Goal: Complete application form

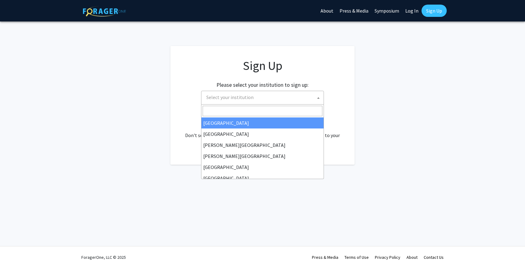
click at [302, 100] on span "Select your institution" at bounding box center [264, 97] width 120 height 13
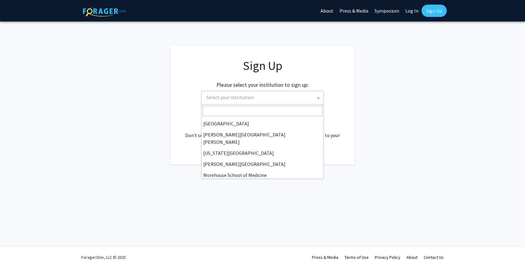
scroll to position [109, 0]
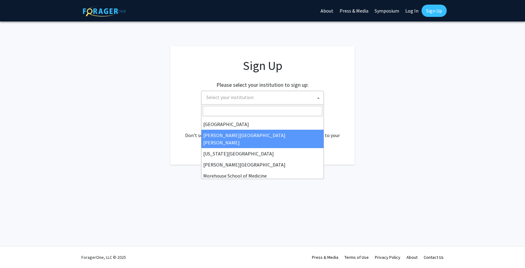
select select "1"
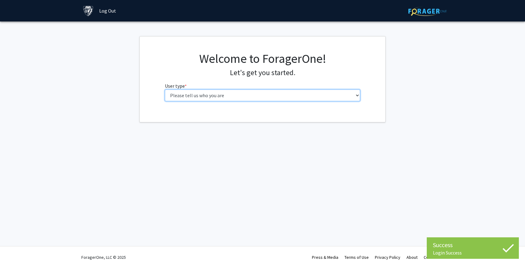
click at [282, 95] on select "Please tell us who you are Undergraduate Student Master's Student Doctoral Cand…" at bounding box center [263, 96] width 196 height 12
select select "2: masters"
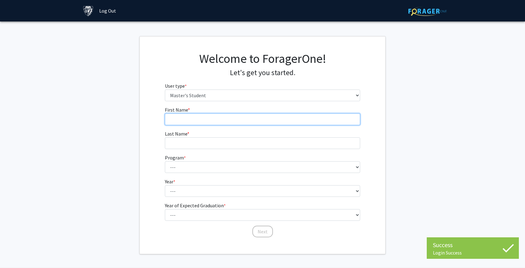
click at [291, 123] on input "First Name * required" at bounding box center [263, 120] width 196 height 12
type input "[PERSON_NAME] [PERSON_NAME]"
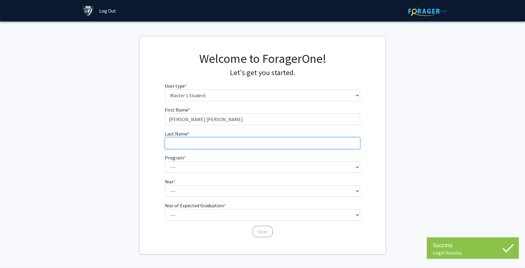
type input "[PERSON_NAME]"
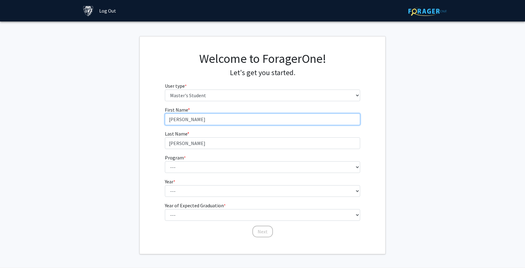
type input "[PERSON_NAME]"
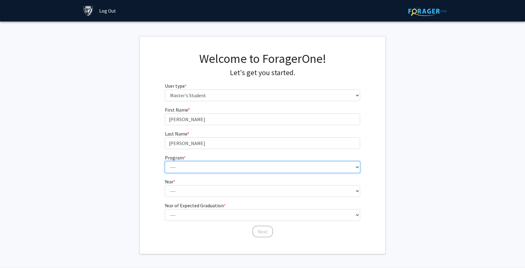
click at [185, 168] on select "--- Anatomy Education Applied and Computational Mathematics Applied Biomedical …" at bounding box center [263, 167] width 196 height 12
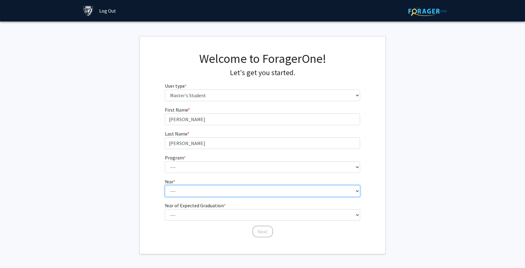
click at [184, 189] on fg-select "Year * required --- First Year Second Year" at bounding box center [263, 187] width 196 height 19
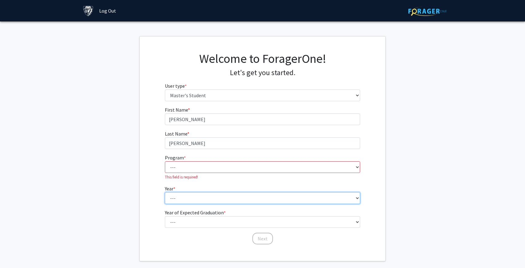
select select "1: first_year"
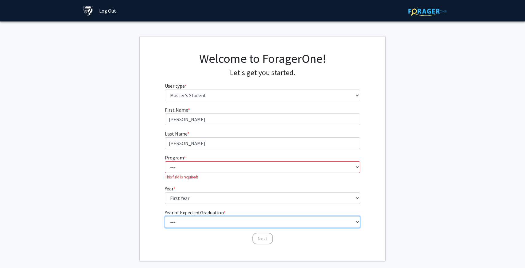
click at [185, 228] on select "--- 2025 2026 2027 2028 2029 2030 2031 2032 2033 2034" at bounding box center [263, 222] width 196 height 12
select select "3: 2027"
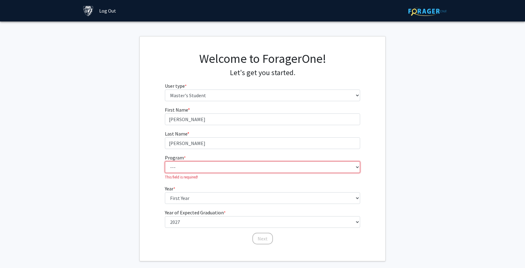
click at [201, 164] on select "--- Anatomy Education Applied and Computational Mathematics Applied Biomedical …" at bounding box center [263, 167] width 196 height 12
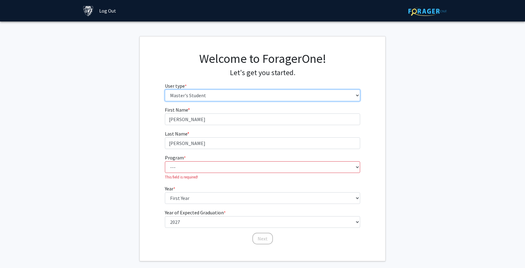
click at [218, 94] on select "Please tell us who you are Undergraduate Student Master's Student Doctoral Cand…" at bounding box center [263, 96] width 196 height 12
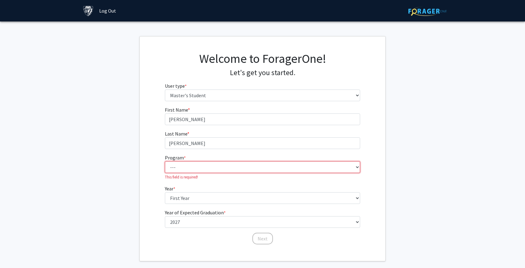
click at [177, 166] on select "--- Anatomy Education Applied and Computational Mathematics Applied Biomedical …" at bounding box center [263, 167] width 196 height 12
select select "30: 20"
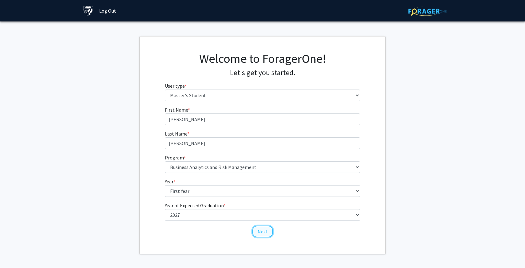
click at [259, 233] on button "Next" at bounding box center [262, 232] width 21 height 12
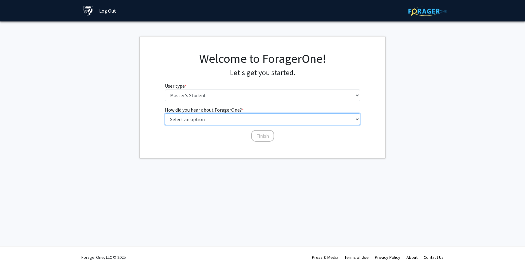
click at [233, 121] on select "Select an option Peer/student recommendation Faculty/staff recommendation Unive…" at bounding box center [263, 120] width 196 height 12
select select "3: university_website"
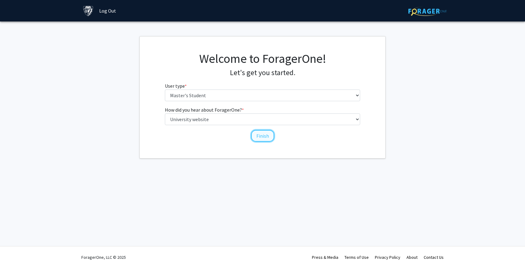
click at [257, 137] on button "Finish" at bounding box center [262, 136] width 23 height 12
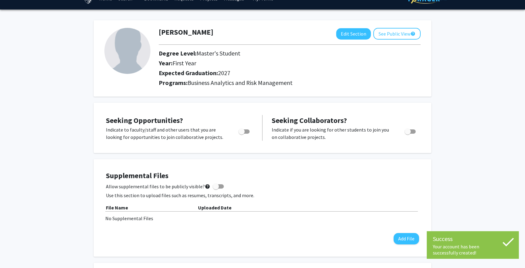
scroll to position [20, 0]
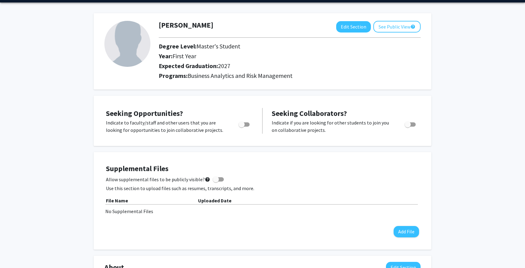
click at [245, 128] on label "Toggle" at bounding box center [243, 124] width 14 height 7
click at [242, 127] on input "Are you actively seeking opportunities?" at bounding box center [241, 127] width 0 height 0
click at [245, 126] on span "Toggle" at bounding box center [246, 125] width 6 height 6
click at [242, 127] on input "Are you actively seeking opportunities?" at bounding box center [241, 127] width 0 height 0
checkbox input "false"
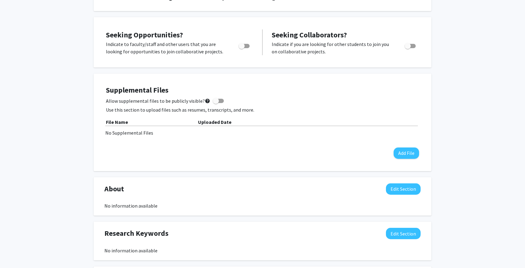
scroll to position [0, 0]
